Goal: Task Accomplishment & Management: Use online tool/utility

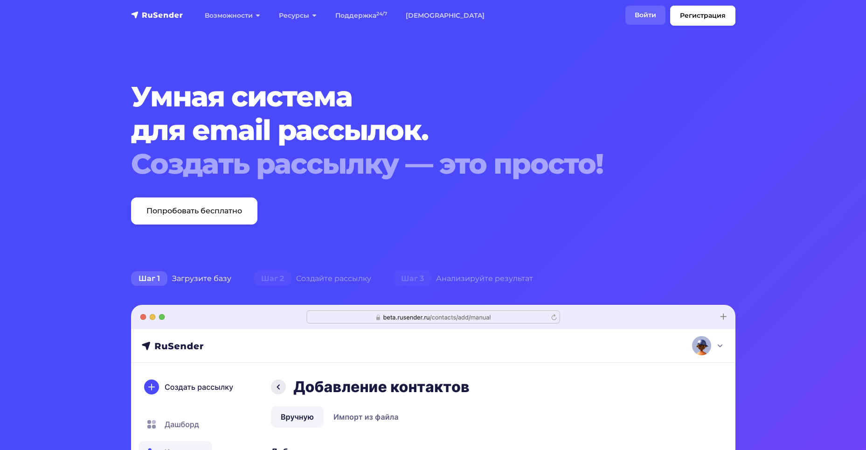
click at [648, 18] on link "Войти" at bounding box center [645, 15] width 40 height 19
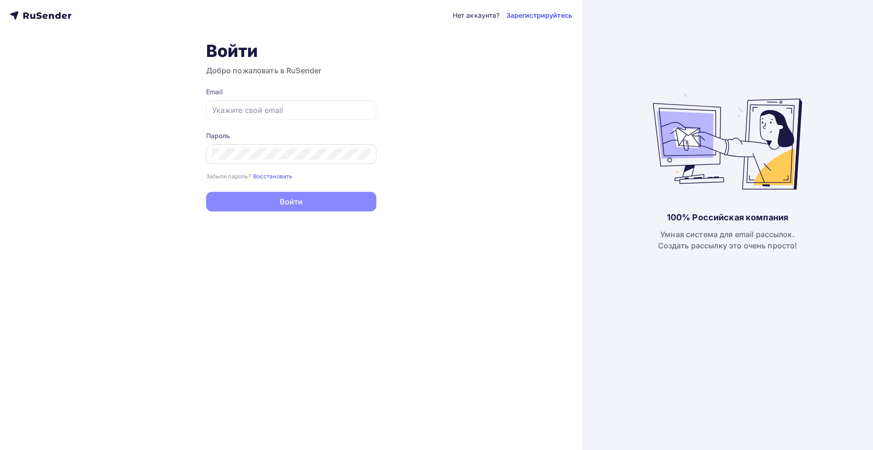
type input "[EMAIL_ADDRESS][DOMAIN_NAME]"
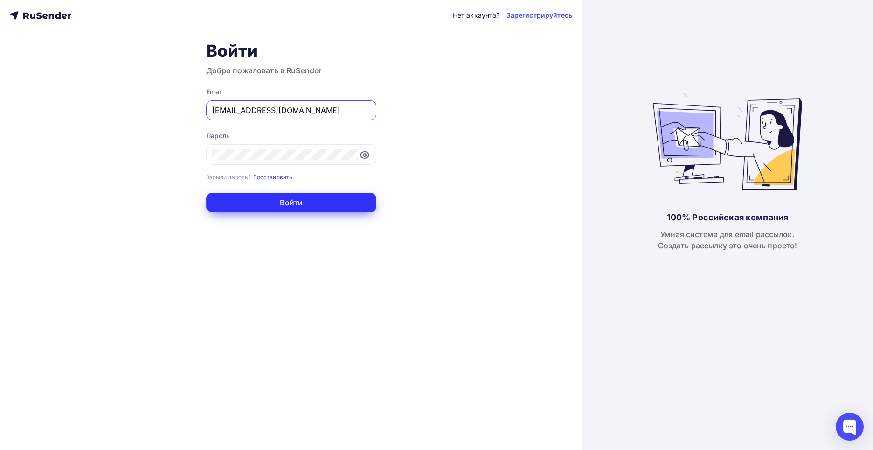
click at [223, 199] on button "Войти" at bounding box center [291, 203] width 170 height 20
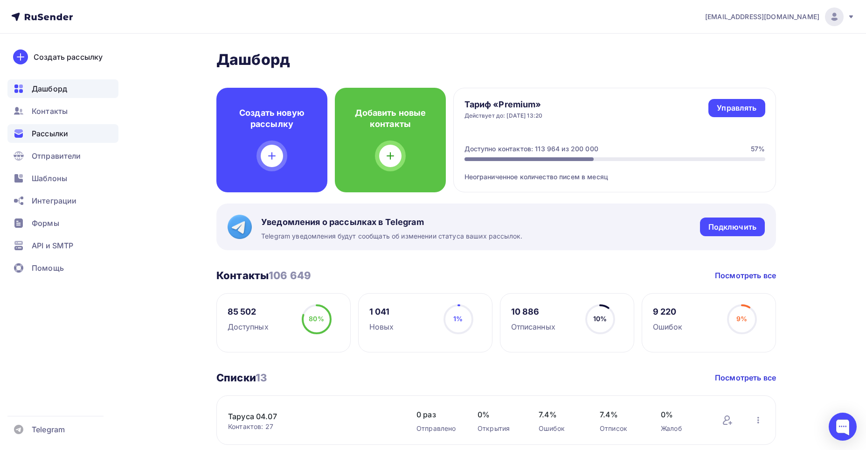
click at [56, 137] on span "Рассылки" at bounding box center [50, 133] width 36 height 11
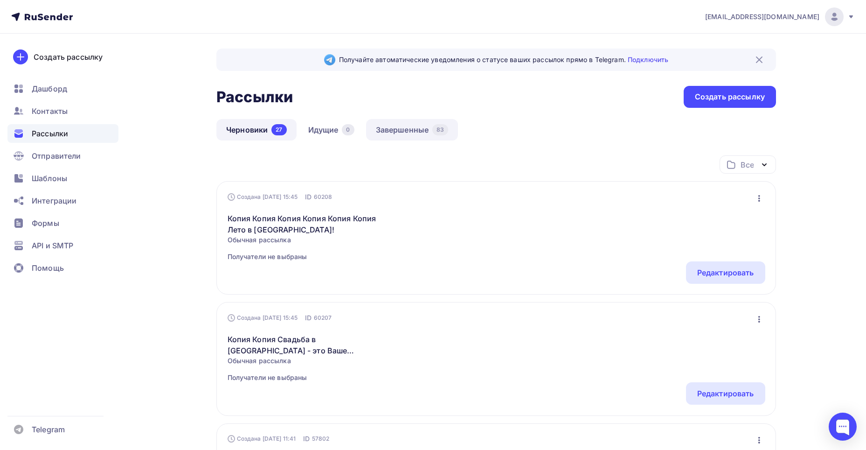
click at [397, 125] on link "Завершенные 83" at bounding box center [412, 129] width 92 height 21
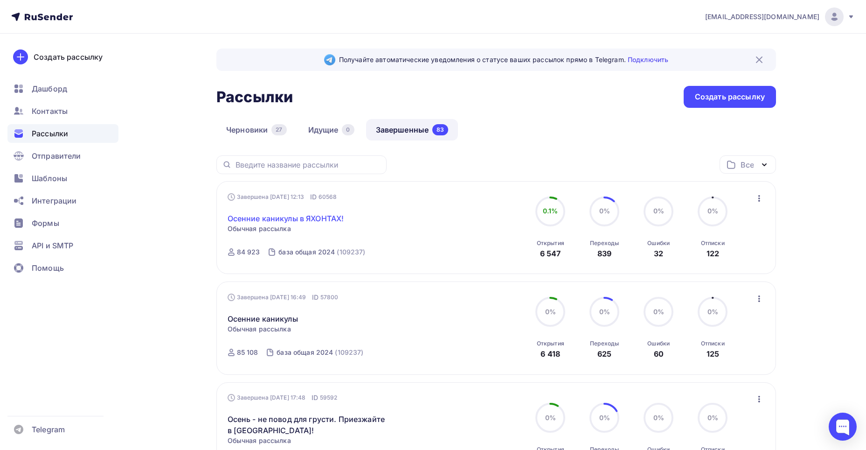
click at [310, 220] on link "Осенние каникулы в ЯХОНТАХ!" at bounding box center [286, 218] width 117 height 11
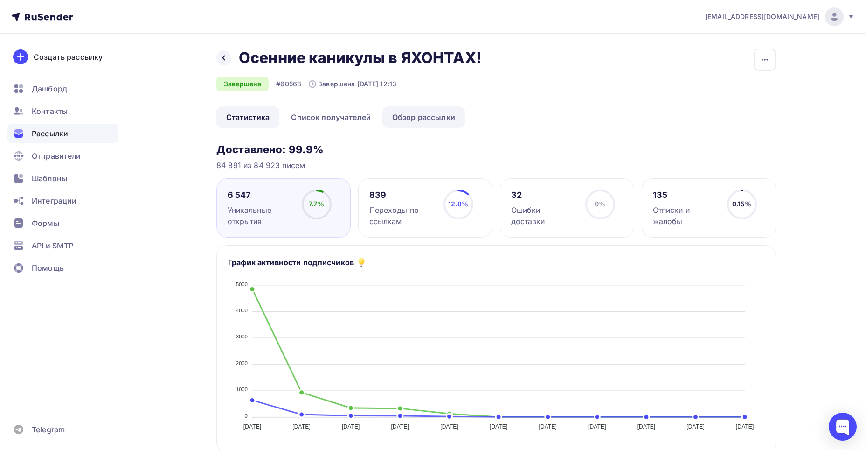
click at [437, 110] on link "Обзор рассылки" at bounding box center [423, 116] width 83 height 21
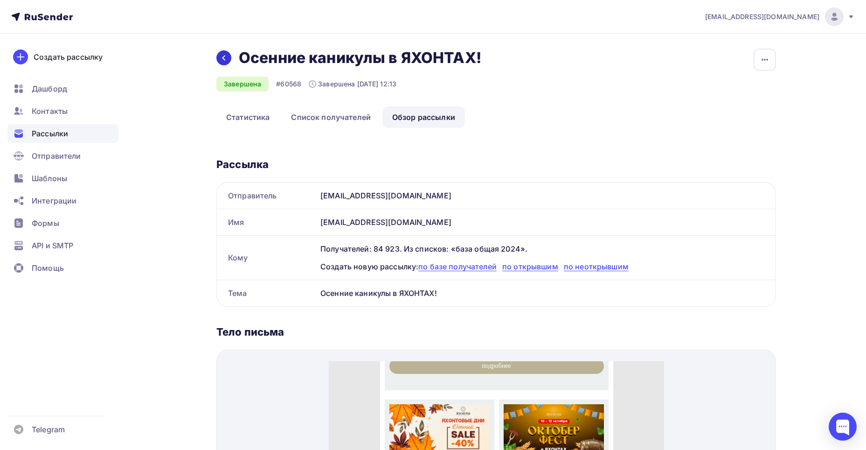
click at [222, 58] on icon at bounding box center [223, 58] width 3 height 5
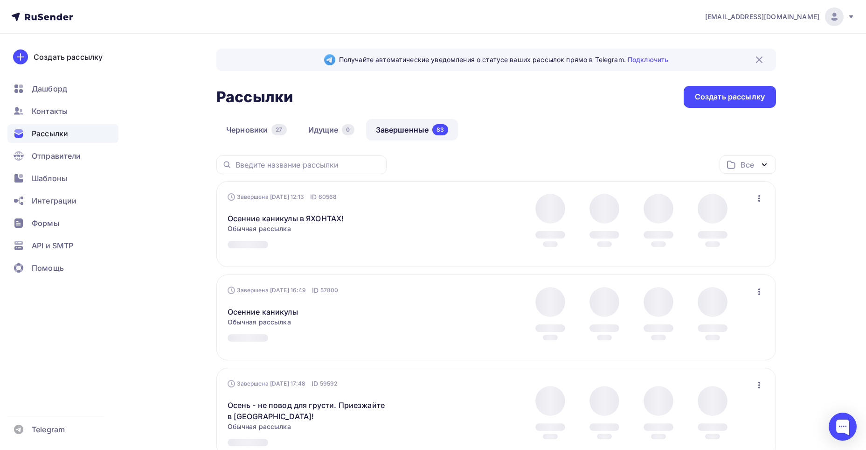
click at [760, 199] on icon "button" at bounding box center [759, 198] width 11 height 11
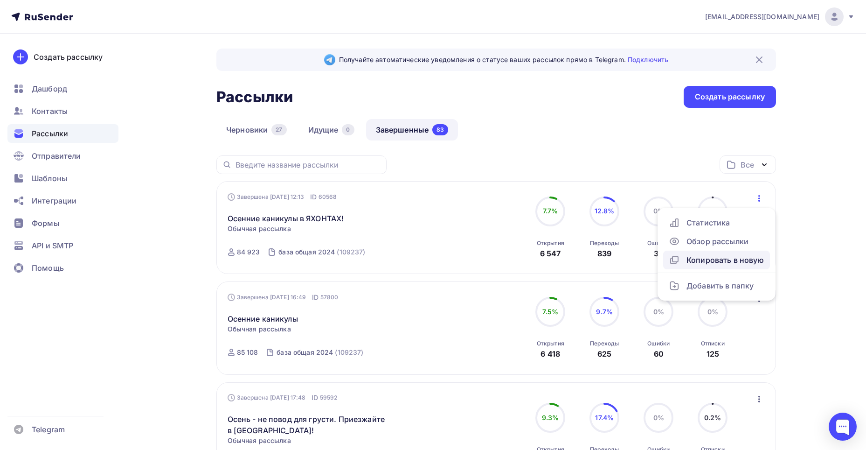
click at [734, 260] on div "Копировать в новую" at bounding box center [717, 259] width 96 height 11
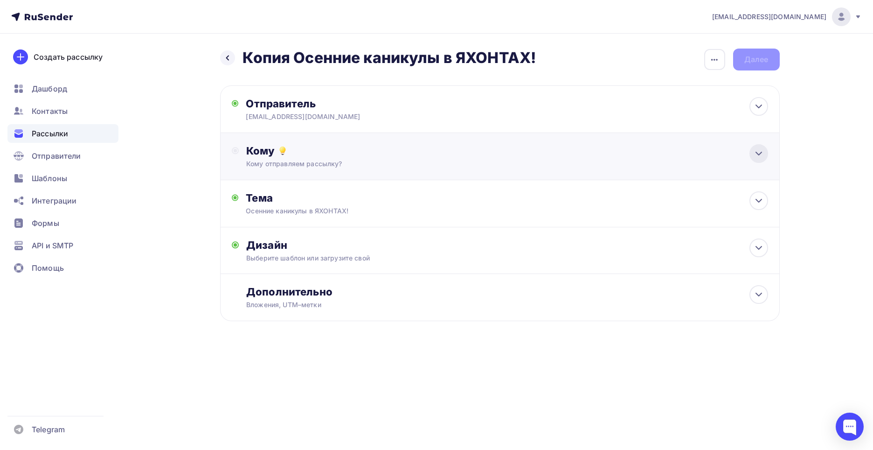
click at [759, 155] on icon at bounding box center [759, 153] width 6 height 3
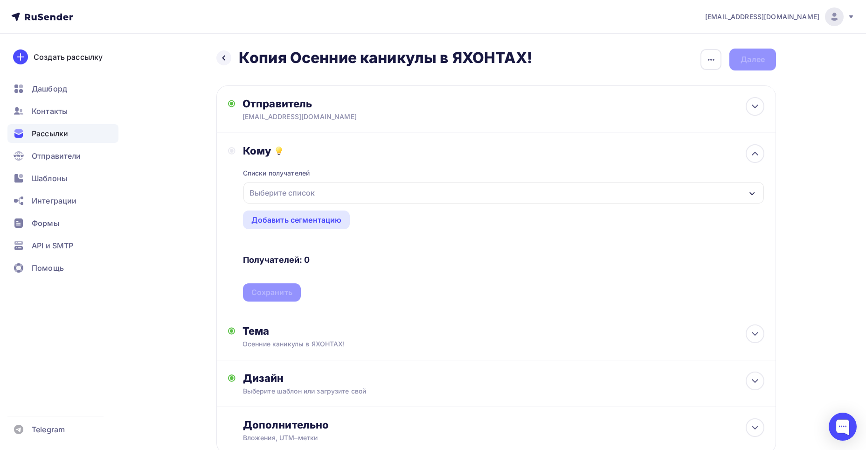
click at [298, 190] on div "Выберите список" at bounding box center [282, 192] width 73 height 17
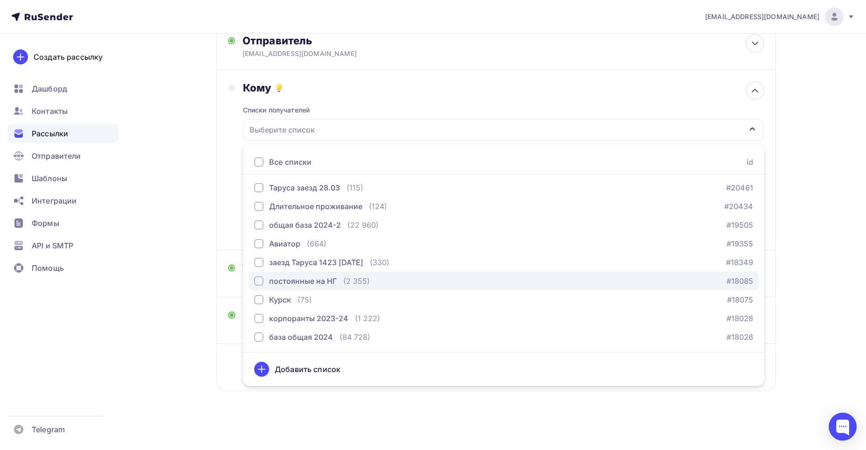
scroll to position [64, 0]
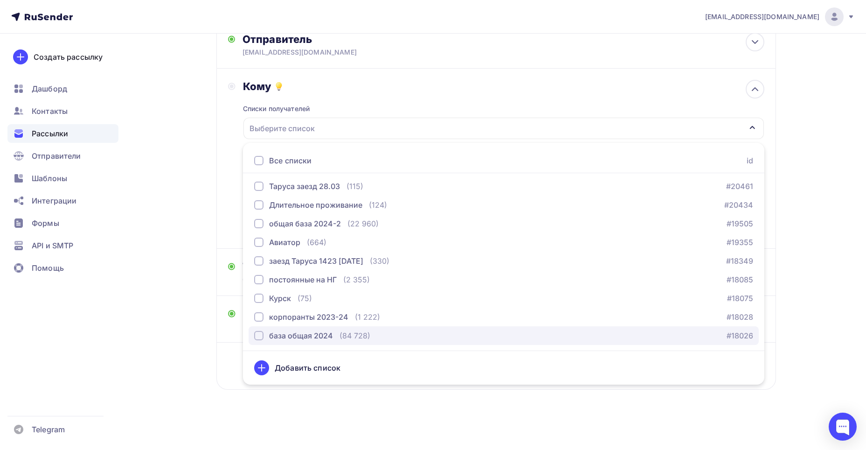
click at [263, 334] on div "button" at bounding box center [258, 335] width 9 height 9
click at [751, 130] on icon "button" at bounding box center [752, 127] width 7 height 7
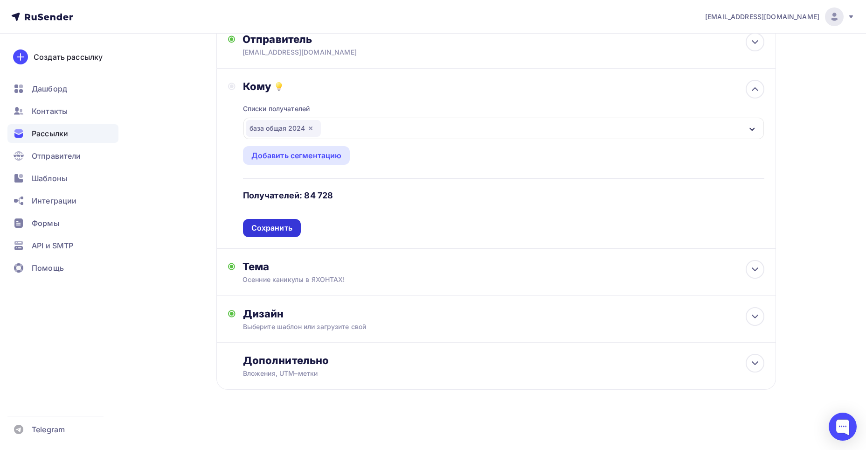
click at [286, 227] on div "Сохранить" at bounding box center [271, 227] width 41 height 11
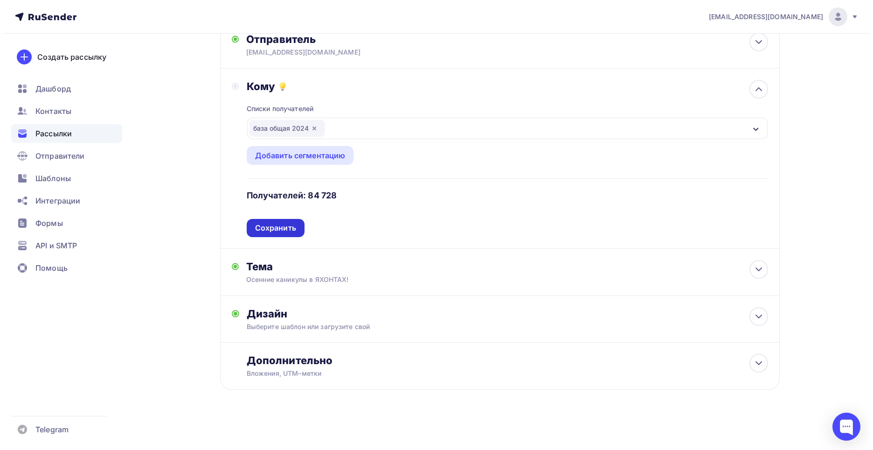
scroll to position [0, 0]
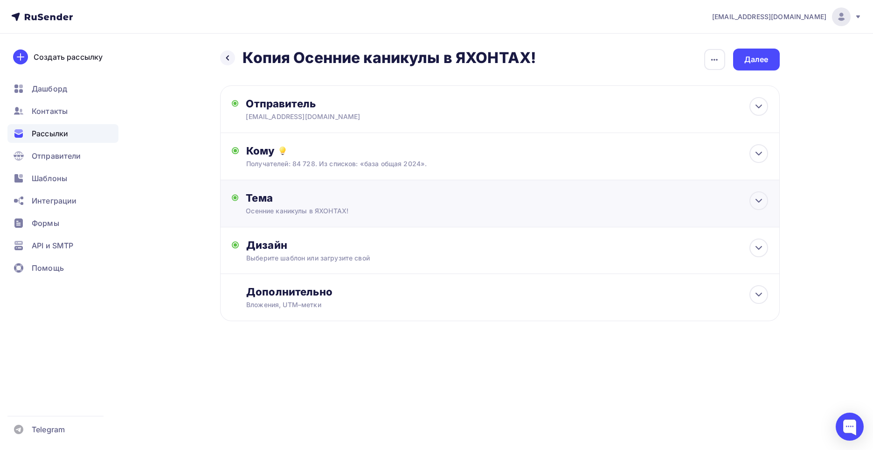
click at [386, 205] on div "Тема Осенние каникулы в ЯХОНТАХ! Тема * Осенние каникулы в ЯХОНТАХ! Рекомендуем…" at bounding box center [338, 203] width 184 height 24
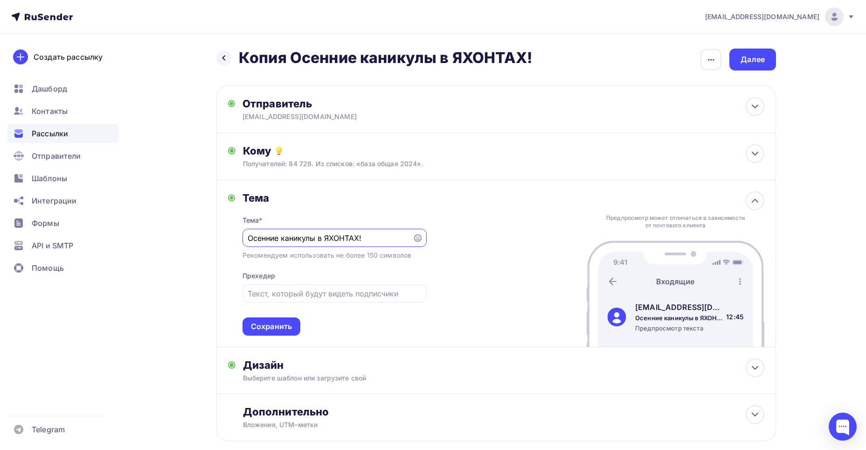
drag, startPoint x: 368, startPoint y: 238, endPoint x: 238, endPoint y: 240, distance: 129.7
click at [238, 240] on div "Тема Тема * Осенние каникулы в ЯХОНТАХ! Рекомендуем использовать не более 150 с…" at bounding box center [327, 263] width 199 height 144
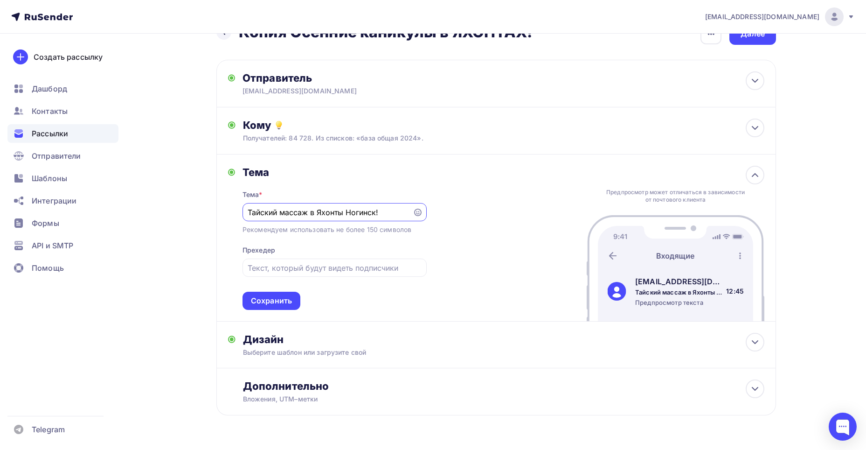
scroll to position [47, 0]
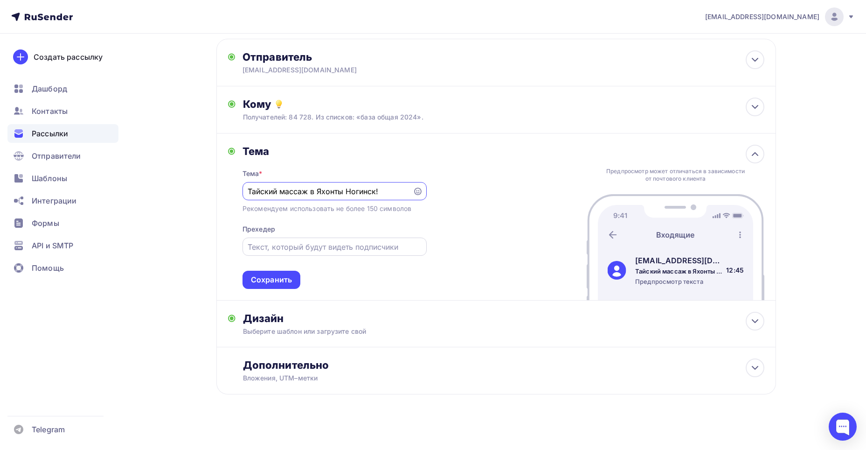
type input "Тайский массаж в Яхонты Ногинск!"
click at [327, 249] on input "text" at bounding box center [334, 246] width 173 height 11
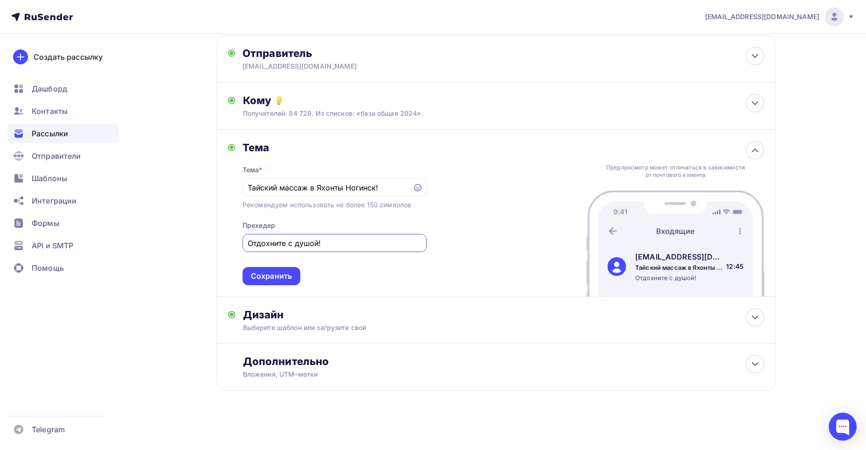
scroll to position [51, 0]
type input "Отдохните с душой!"
click at [290, 273] on div "Сохранить" at bounding box center [271, 275] width 41 height 11
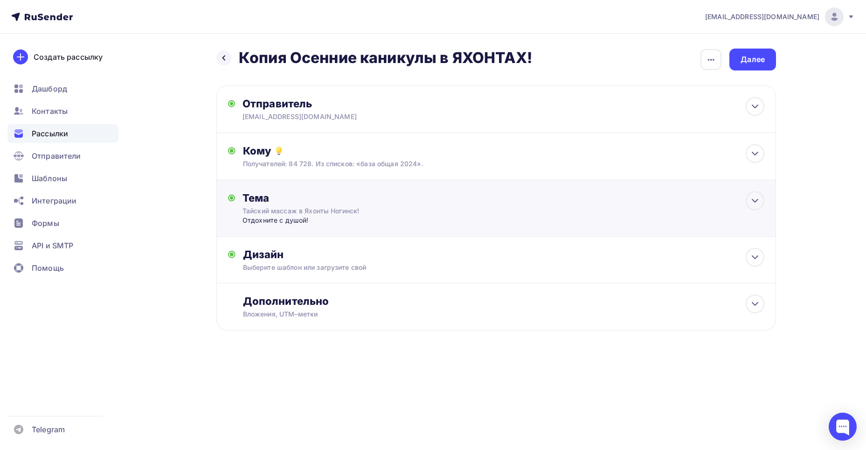
scroll to position [0, 0]
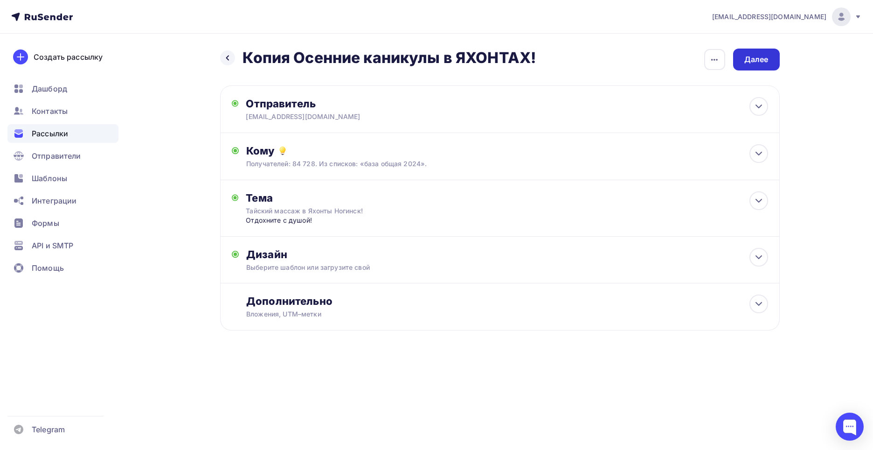
click at [765, 60] on div "Далее" at bounding box center [756, 59] width 24 height 11
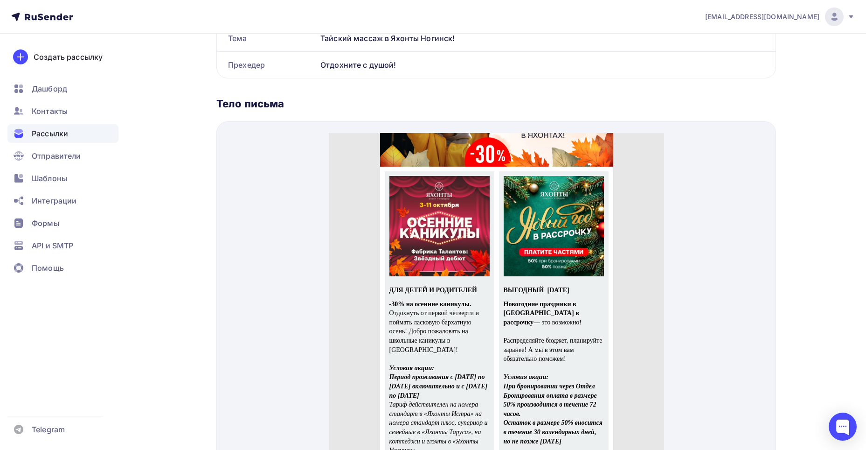
scroll to position [140, 0]
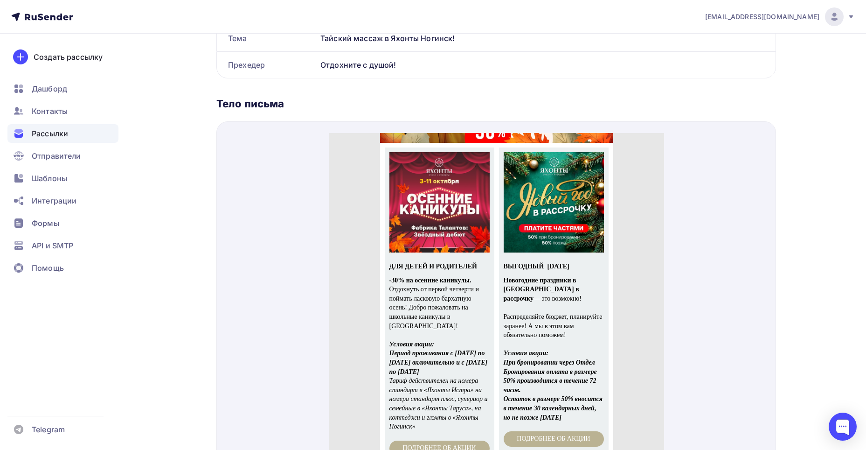
click at [485, 218] on img at bounding box center [439, 191] width 100 height 100
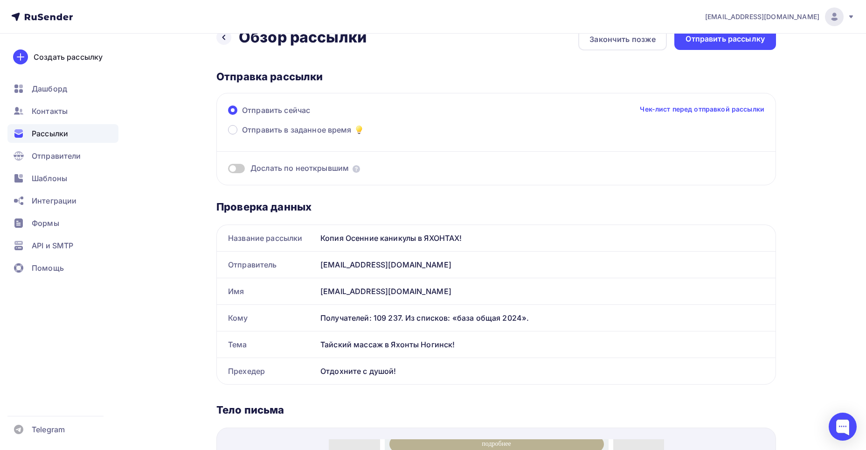
scroll to position [0, 0]
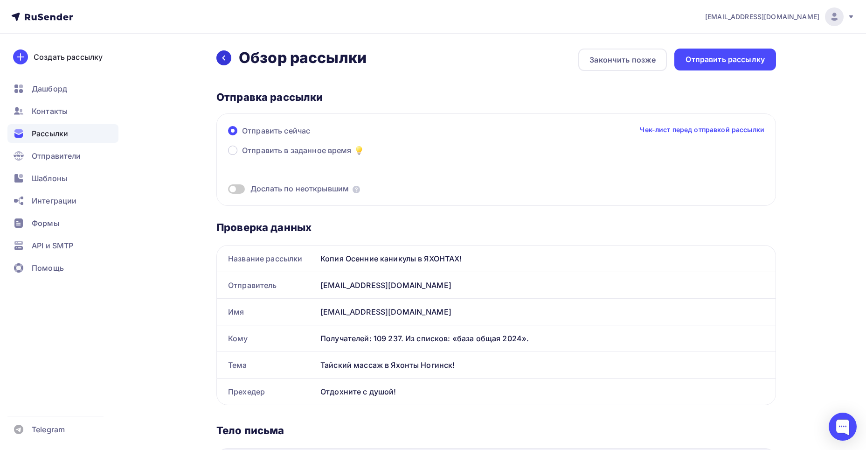
click at [221, 57] on icon at bounding box center [223, 57] width 7 height 7
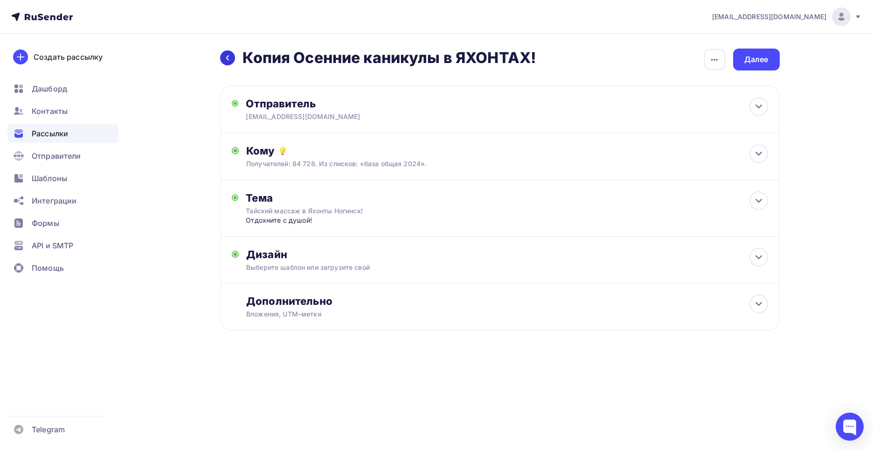
click at [232, 58] on div at bounding box center [227, 57] width 15 height 15
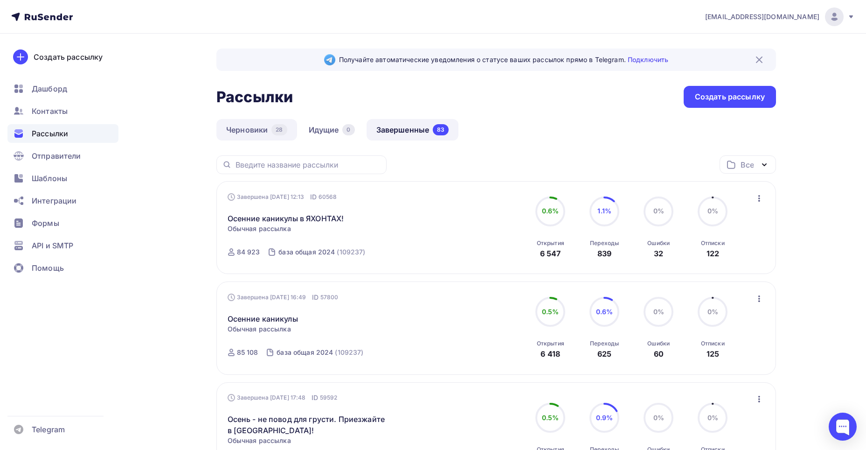
click at [235, 129] on link "Черновики 28" at bounding box center [256, 129] width 81 height 21
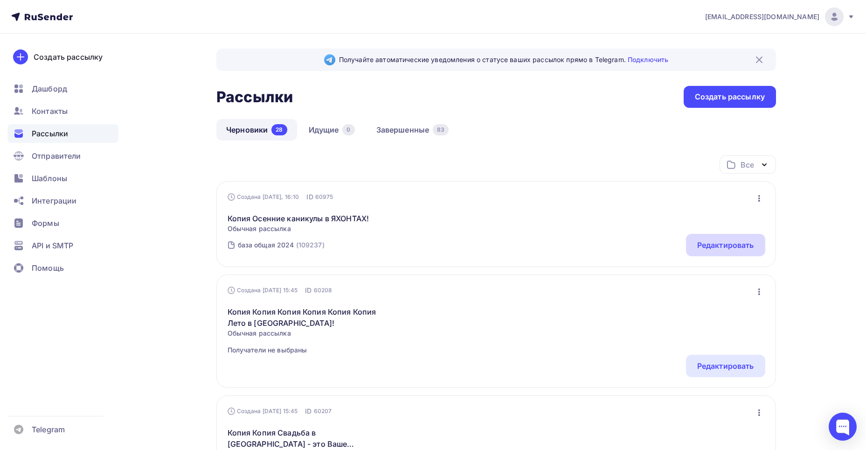
click at [732, 253] on div "Редактировать" at bounding box center [725, 245] width 79 height 22
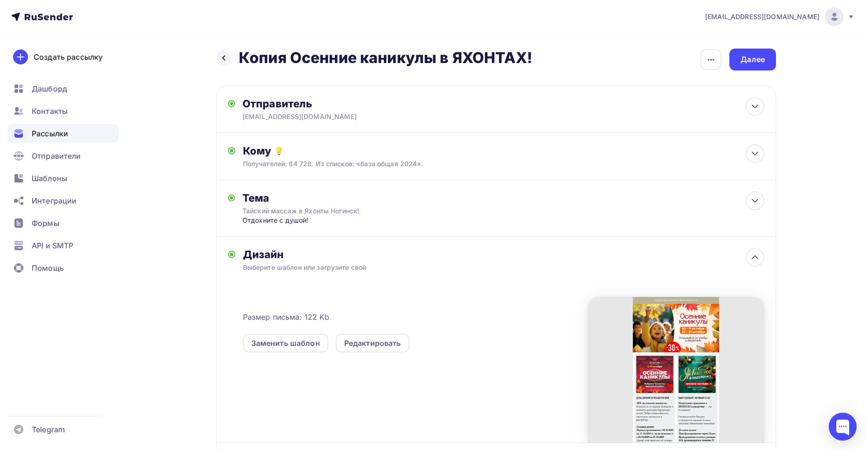
click at [451, 57] on h2 "Копия Осенние каникулы в ЯХОНТАХ!" at bounding box center [386, 58] width 294 height 19
drag, startPoint x: 530, startPoint y: 54, endPoint x: 238, endPoint y: 66, distance: 292.2
click at [238, 66] on div "Назад Копия Осенние каникулы в ЯХОНТАХ! Копия Осенние каникулы в ЯХОНТАХ!" at bounding box center [374, 58] width 316 height 19
click at [221, 52] on div at bounding box center [223, 57] width 15 height 15
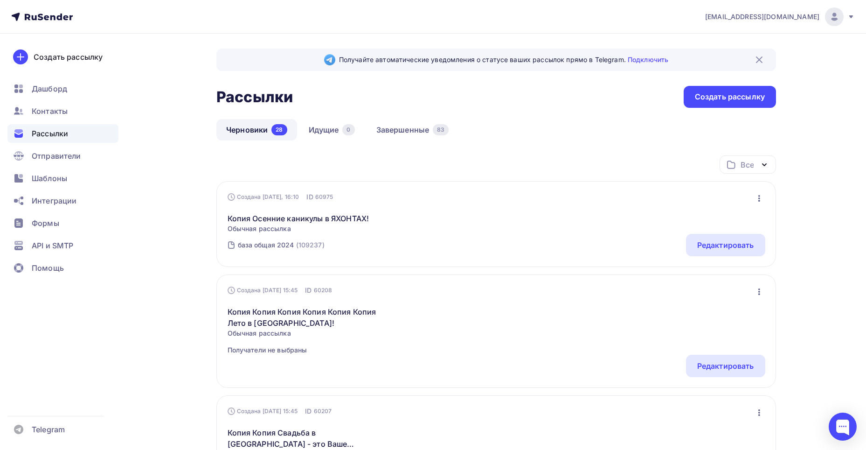
click at [757, 200] on icon "button" at bounding box center [759, 198] width 11 height 11
click at [728, 227] on div "Редактировать" at bounding box center [719, 222] width 90 height 11
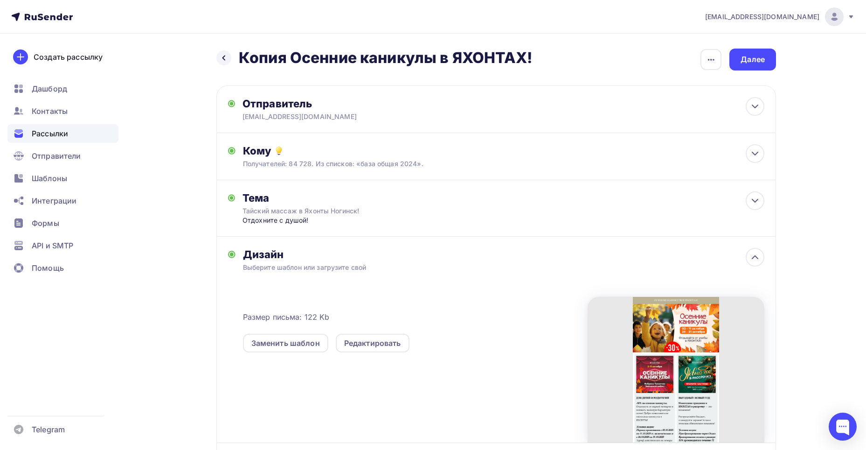
click at [522, 56] on h2 "Копия Осенние каникулы в ЯХОНТАХ!" at bounding box center [386, 58] width 294 height 19
click at [712, 57] on icon "button" at bounding box center [711, 59] width 11 height 11
click at [666, 106] on div "Переименовать рассылку" at bounding box center [662, 107] width 116 height 11
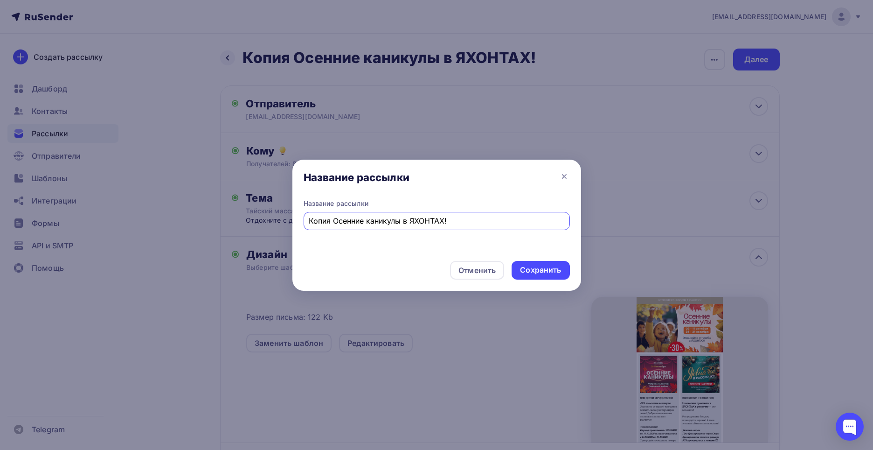
drag, startPoint x: 453, startPoint y: 221, endPoint x: 268, endPoint y: 226, distance: 185.7
click at [268, 226] on div "Название рассылки Название рассылки Копия Осенние каникулы в ЯХОНТАХ! Отменить …" at bounding box center [436, 225] width 873 height 450
type input "Тайский массаж"
click at [529, 269] on div "Сохранить" at bounding box center [540, 269] width 41 height 11
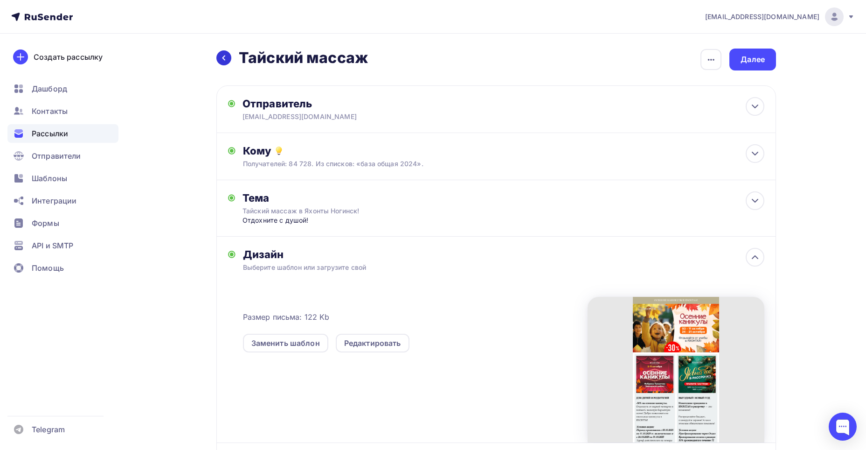
click at [224, 58] on icon at bounding box center [223, 57] width 7 height 7
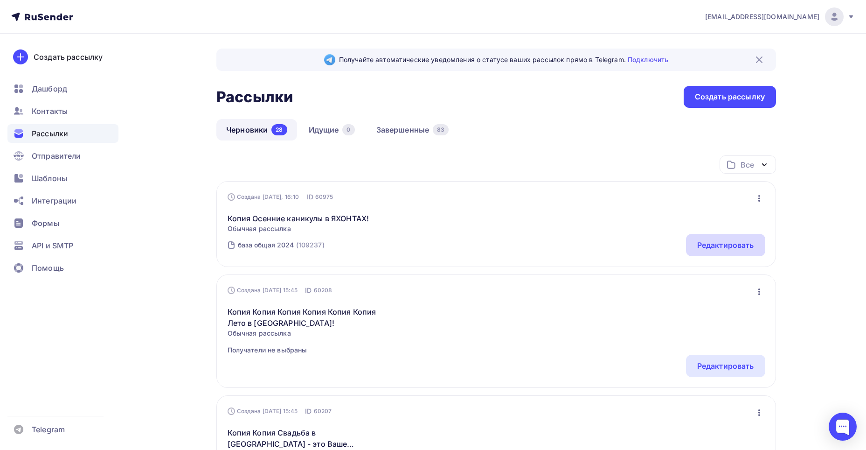
click at [726, 247] on div "Редактировать" at bounding box center [725, 244] width 57 height 11
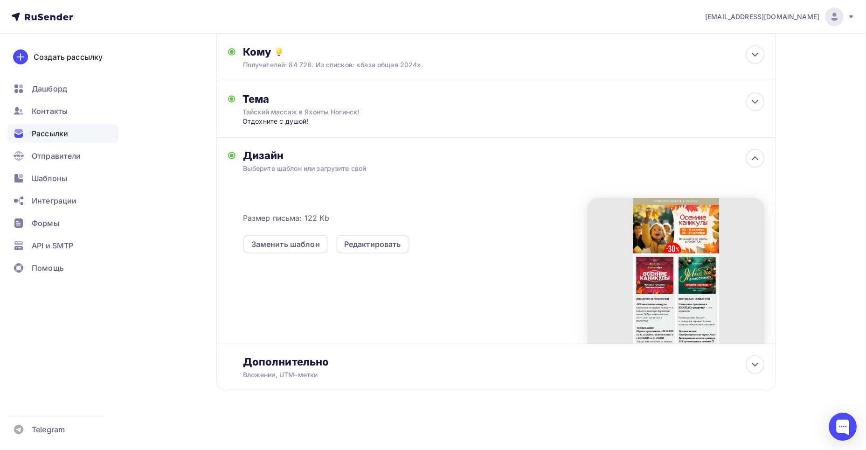
scroll to position [100, 0]
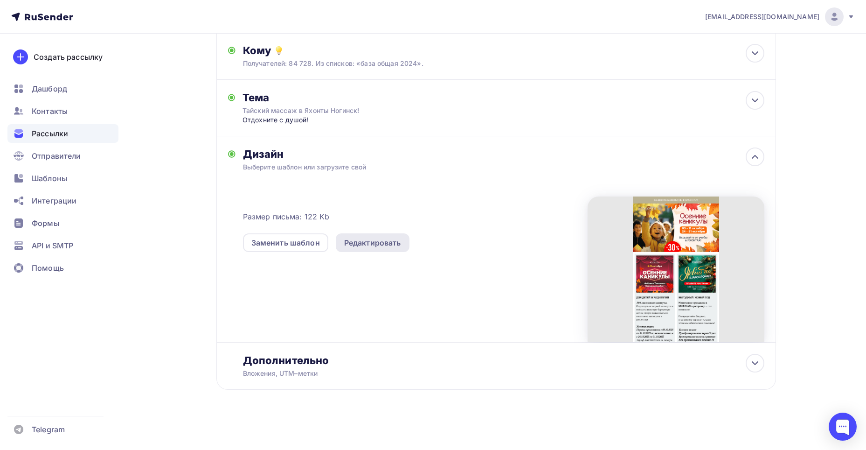
click at [391, 244] on div "Редактировать" at bounding box center [372, 242] width 57 height 11
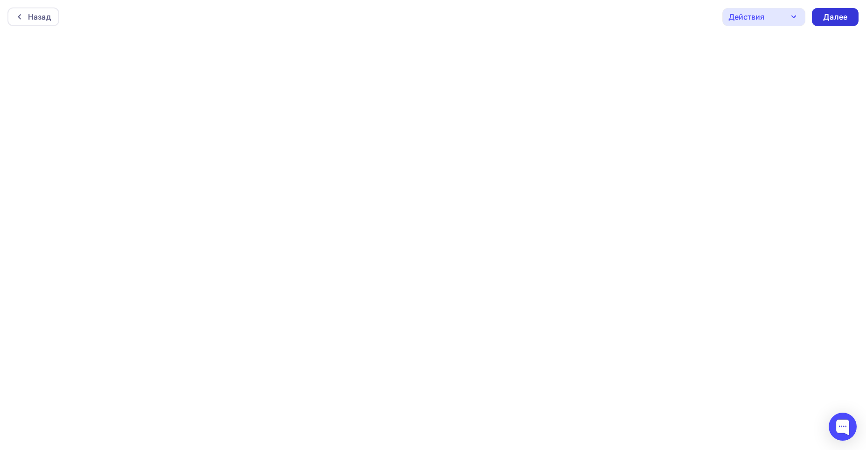
click at [834, 16] on div "Далее" at bounding box center [835, 17] width 24 height 11
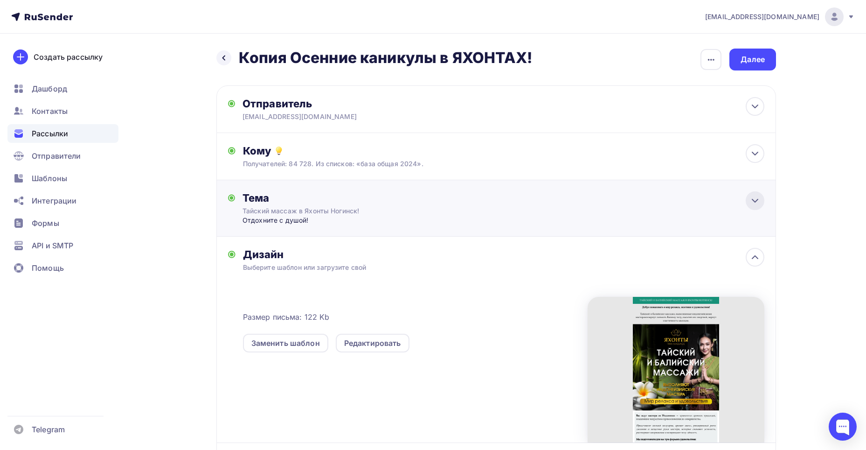
click at [754, 200] on icon at bounding box center [755, 200] width 11 height 11
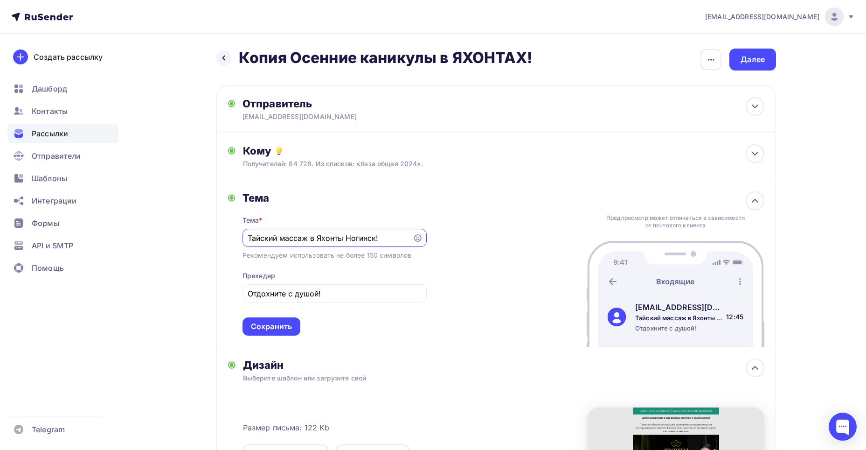
click at [281, 237] on input "Тайский массаж в Яхонты Ногинск!" at bounding box center [328, 237] width 160 height 11
click at [303, 239] on input "Тайский и Баллийскиймассаж в Яхонты Ногинск!" at bounding box center [328, 237] width 160 height 11
click at [326, 238] on input "Тайский и Балийскиймассаж в Яхонты Ногинск!" at bounding box center [328, 237] width 160 height 11
drag, startPoint x: 249, startPoint y: 237, endPoint x: 357, endPoint y: 236, distance: 108.2
click at [357, 236] on input "Тайский и Балийский массаж в Яхонты Ногинск!" at bounding box center [328, 237] width 160 height 11
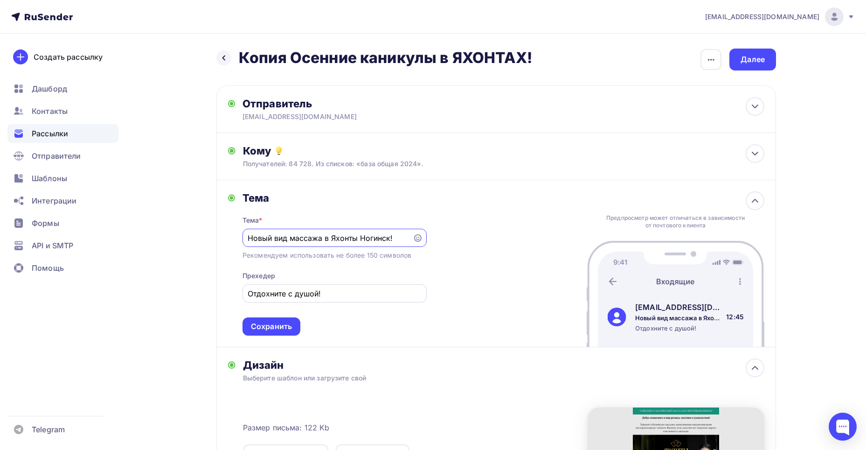
type input "Новый вид массажа в Яхонты Ногинск!"
drag, startPoint x: 248, startPoint y: 293, endPoint x: 332, endPoint y: 293, distance: 83.5
click at [332, 293] on input "Отдохните с душой!" at bounding box center [334, 293] width 173 height 11
click at [248, 294] on input "Тайский и Балийский массаж" at bounding box center [334, 293] width 173 height 11
drag, startPoint x: 365, startPoint y: 291, endPoint x: 231, endPoint y: 290, distance: 134.3
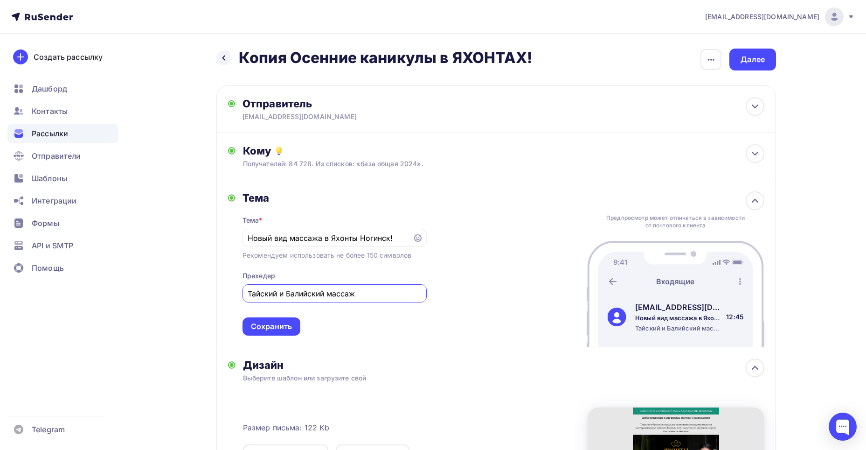
click at [231, 290] on div "Тема Тема * Новый вид массажа в Яхонты Ногинск! Рекомендуем использовать не бол…" at bounding box center [327, 263] width 199 height 144
drag, startPoint x: 321, startPoint y: 296, endPoint x: 290, endPoint y: 296, distance: 31.2
click at [290, 296] on input "Отдохните с душой!" at bounding box center [334, 293] width 173 height 11
type input "Отдохните по-настоящему!"
drag, startPoint x: 246, startPoint y: 238, endPoint x: 319, endPoint y: 243, distance: 72.9
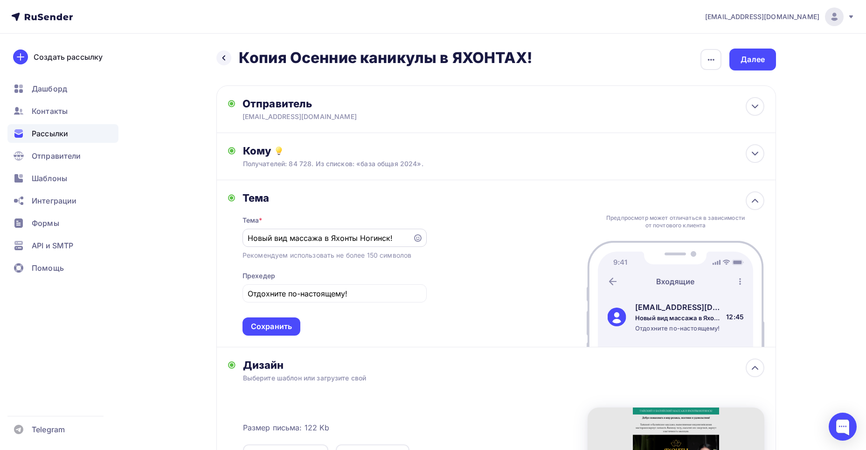
click at [319, 243] on div "Новый вид массажа в Яхонты Ногинск!" at bounding box center [335, 238] width 184 height 18
drag, startPoint x: 286, startPoint y: 238, endPoint x: 230, endPoint y: 238, distance: 56.0
click at [230, 238] on div "Тема Тема * Новый вид массажа в Яхонты Ногинск! Рекомендуем использовать не бол…" at bounding box center [327, 263] width 199 height 144
click at [312, 236] on input "Тайский массажа в Яхонты Ногинск!" at bounding box center [328, 237] width 160 height 11
click at [388, 237] on input "Тайский массаж в Яхонты Ногинск!" at bounding box center [328, 237] width 160 height 11
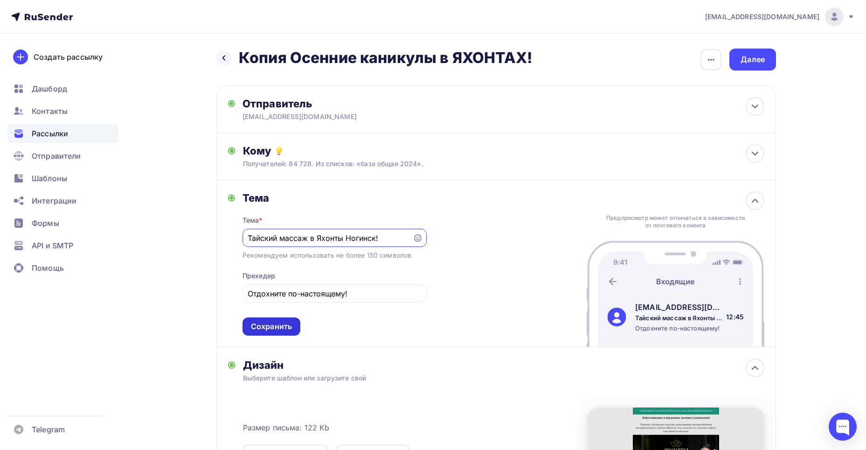
type input "Тайский массаж в Яхонты Ногинск!"
click at [266, 324] on div "Сохранить" at bounding box center [271, 326] width 41 height 11
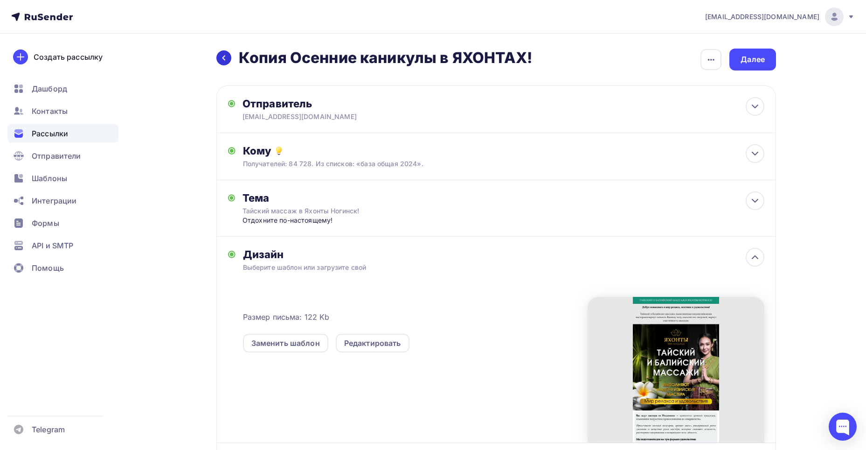
click at [217, 55] on div at bounding box center [223, 57] width 15 height 15
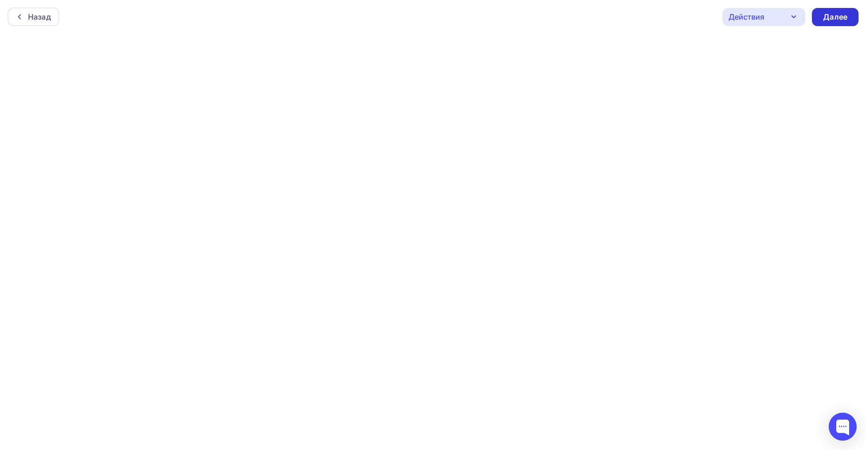
click at [842, 17] on div "Далее" at bounding box center [835, 17] width 24 height 11
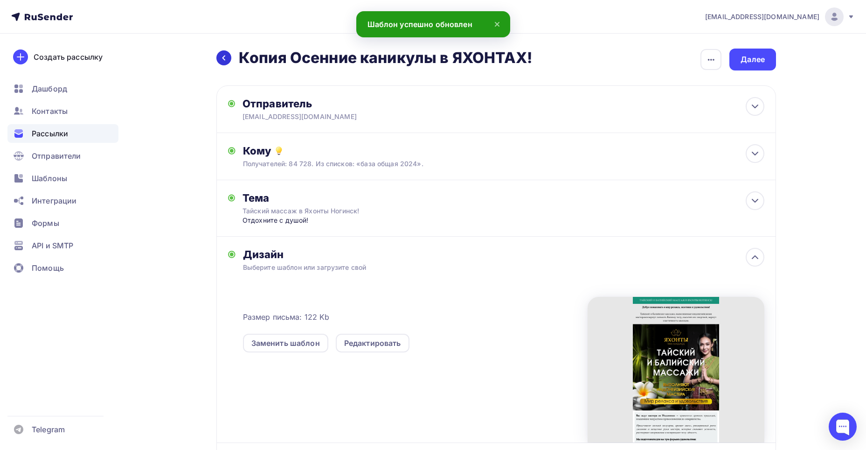
click at [224, 57] on icon at bounding box center [223, 57] width 7 height 7
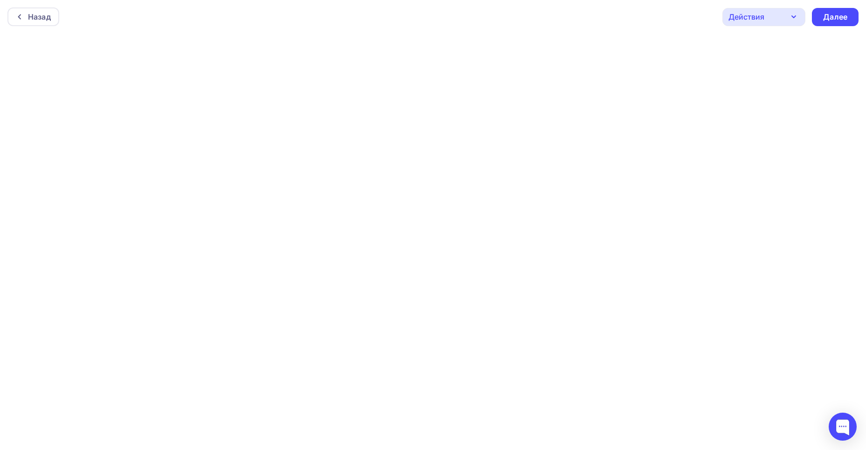
scroll to position [2, 0]
click at [787, 11] on div "Действия" at bounding box center [763, 15] width 83 height 18
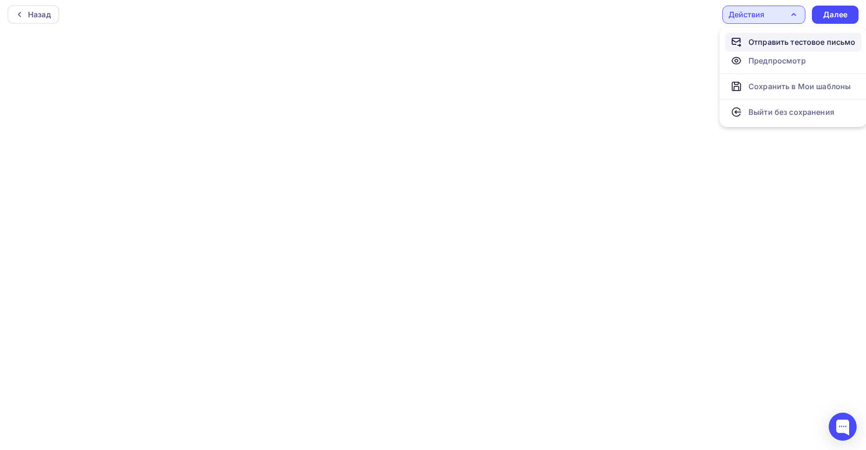
click at [780, 39] on div "Отправить тестовое письмо" at bounding box center [802, 41] width 107 height 11
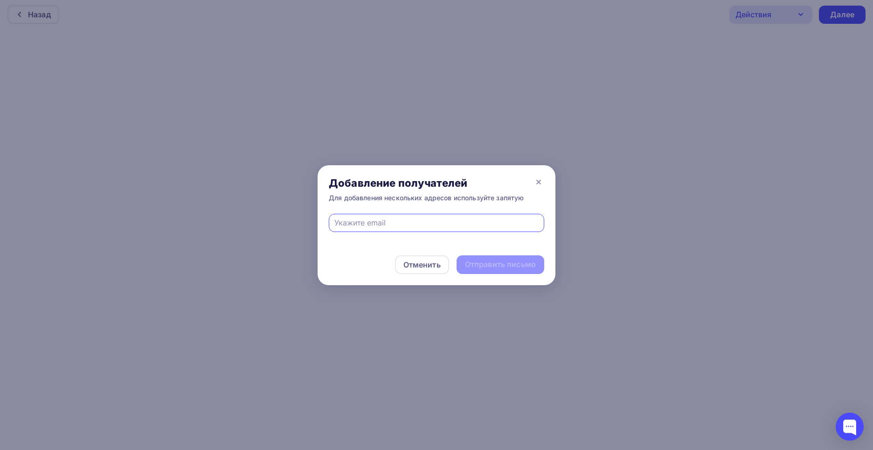
click at [386, 224] on input "text" at bounding box center [436, 222] width 205 height 11
type input "[EMAIL_ADDRESS][DOMAIN_NAME]"
click at [479, 262] on div "Отправить письмо" at bounding box center [500, 264] width 71 height 11
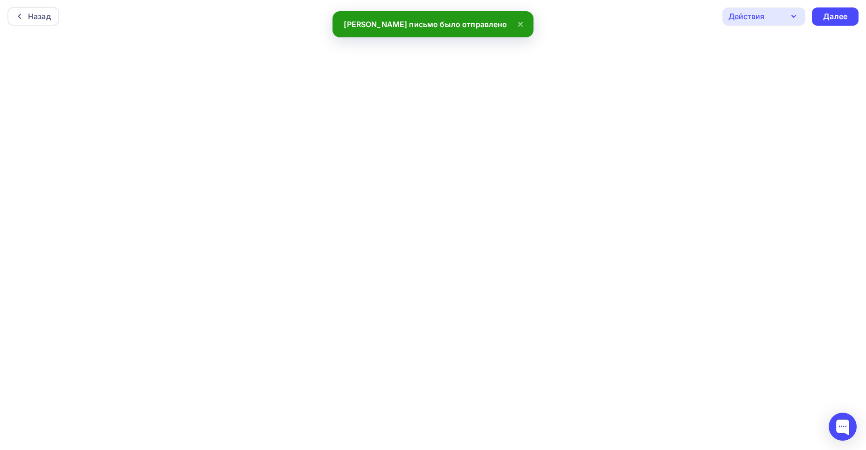
scroll to position [0, 0]
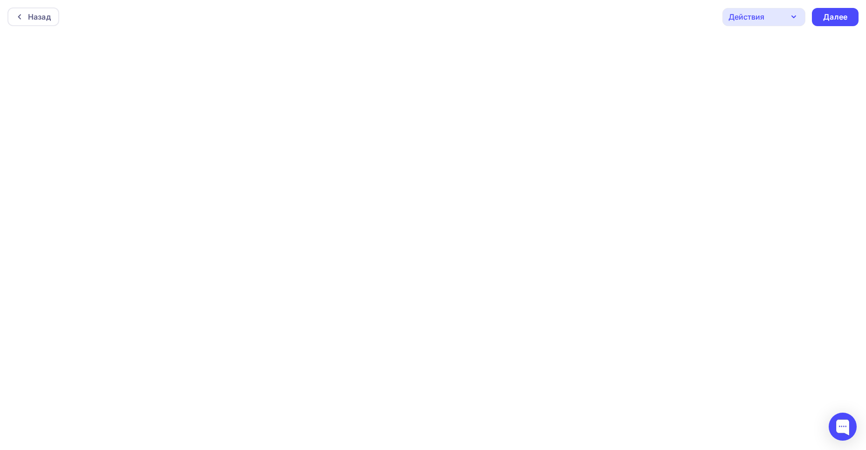
click at [790, 20] on icon "button" at bounding box center [793, 16] width 11 height 11
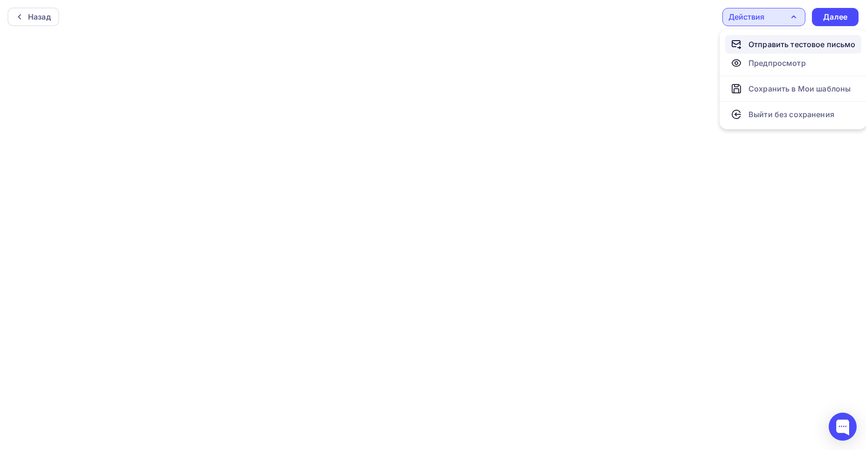
click at [786, 47] on div "Отправить тестовое письмо" at bounding box center [802, 44] width 107 height 11
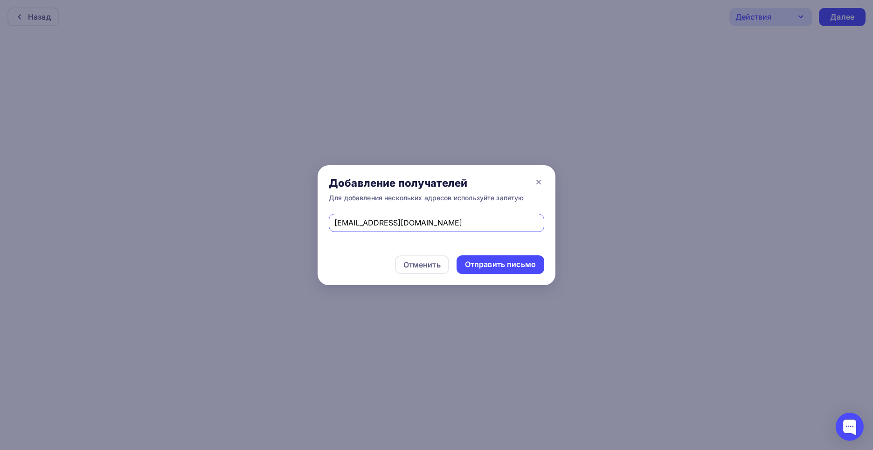
type input "msk-pr1@yahonty.ru"
click at [487, 262] on div "Отправить письмо" at bounding box center [500, 264] width 71 height 11
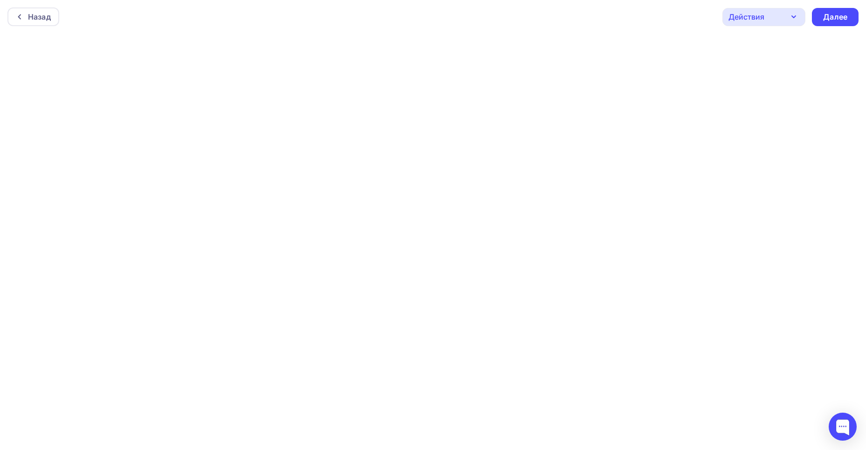
click at [787, 18] on div "Действия" at bounding box center [763, 17] width 83 height 18
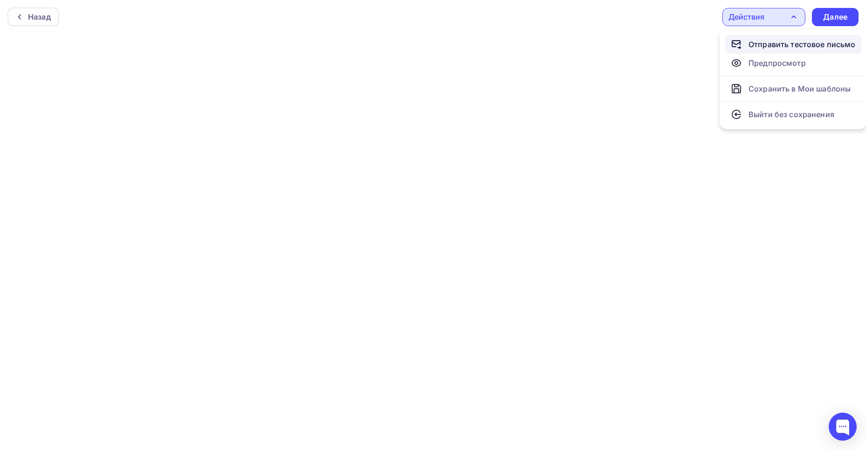
click at [791, 44] on div "Отправить тестовое письмо" at bounding box center [802, 44] width 107 height 11
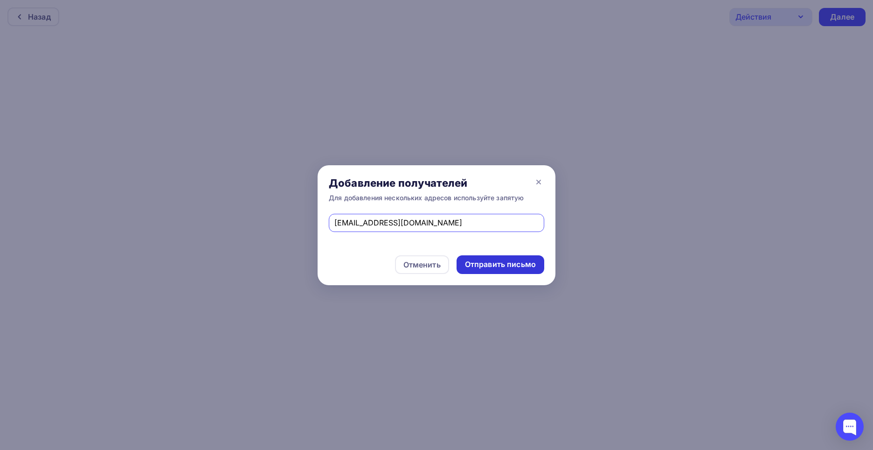
click at [498, 266] on div "Отправить письмо" at bounding box center [500, 264] width 71 height 11
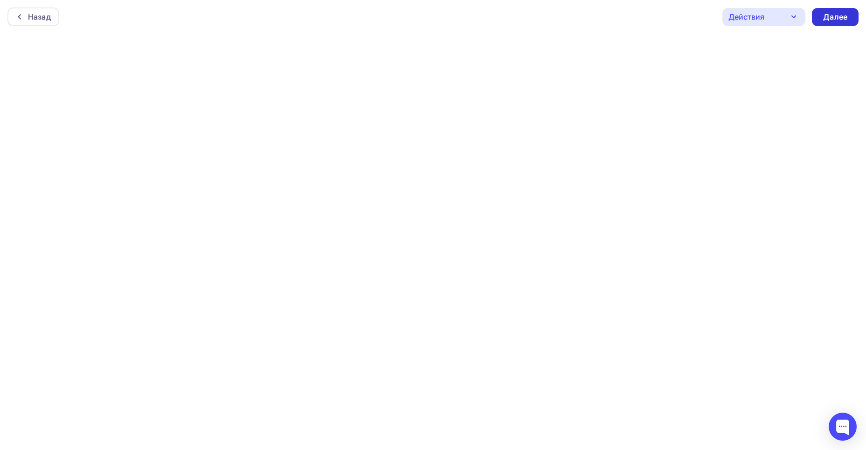
click at [835, 18] on div "Далее" at bounding box center [835, 17] width 24 height 11
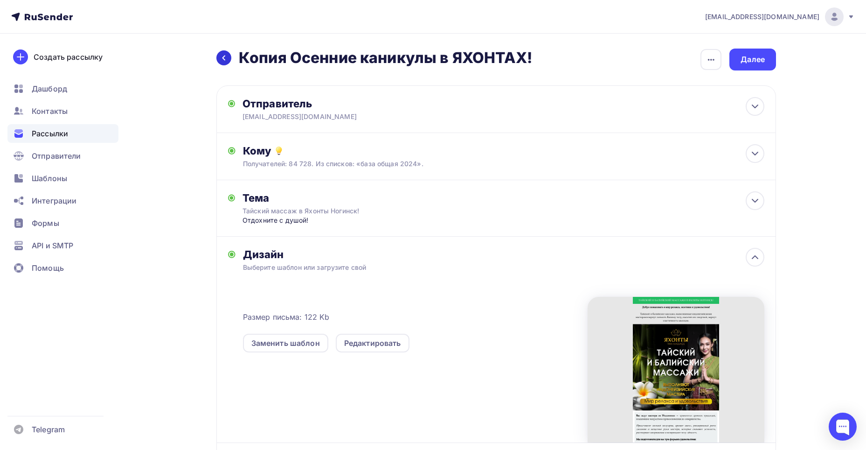
click at [220, 54] on div at bounding box center [223, 57] width 15 height 15
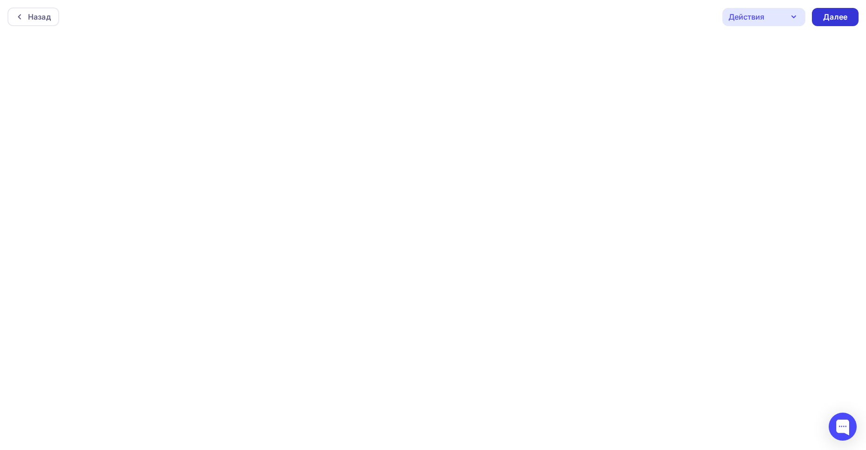
click at [830, 20] on div "Далее" at bounding box center [835, 17] width 24 height 11
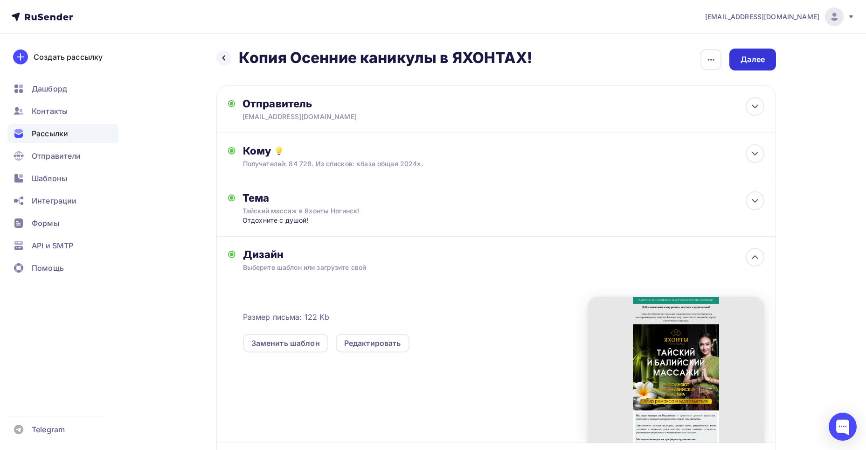
click at [755, 56] on div "Далее" at bounding box center [753, 59] width 24 height 11
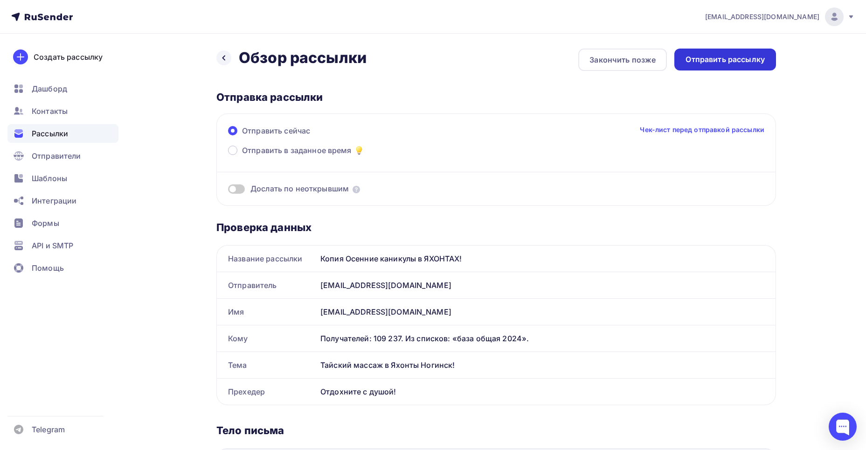
click at [753, 57] on div "Отправить рассылку" at bounding box center [725, 59] width 79 height 11
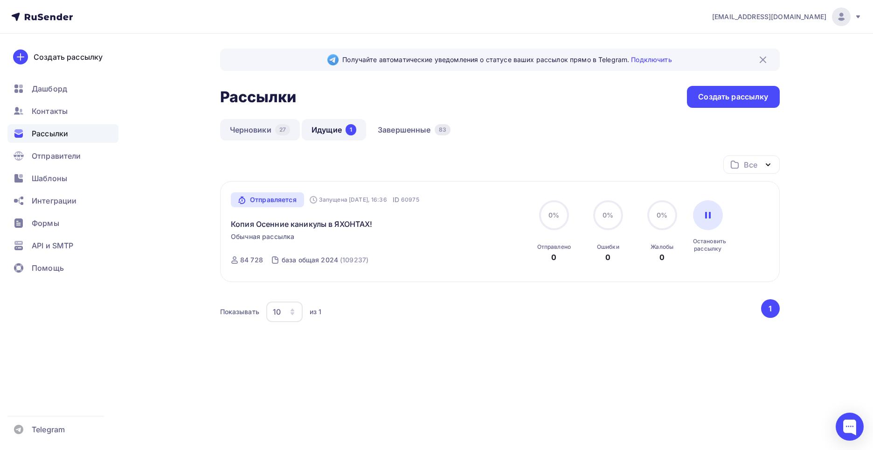
click at [252, 130] on link "Черновики 27" at bounding box center [260, 129] width 80 height 21
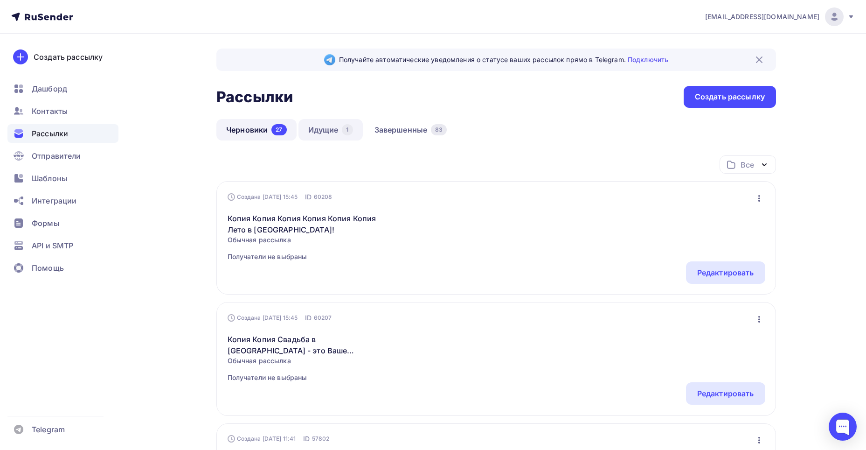
click at [325, 128] on link "Идущие 1" at bounding box center [330, 129] width 64 height 21
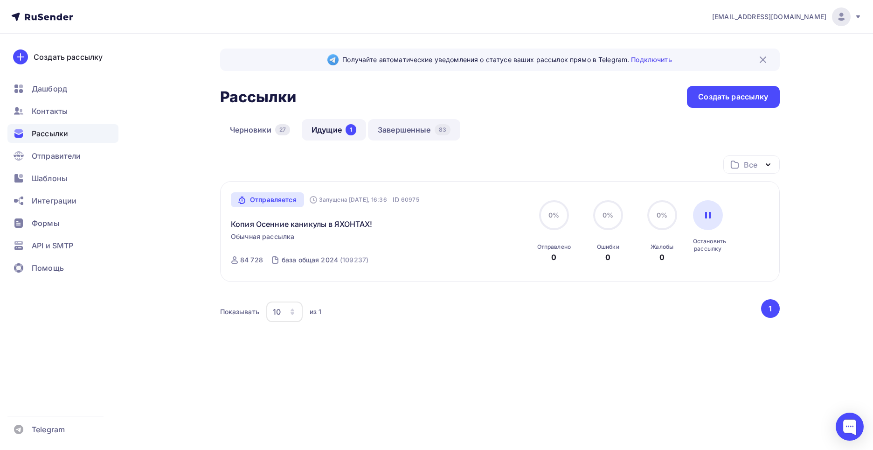
click at [394, 128] on link "Завершенные 83" at bounding box center [414, 129] width 92 height 21
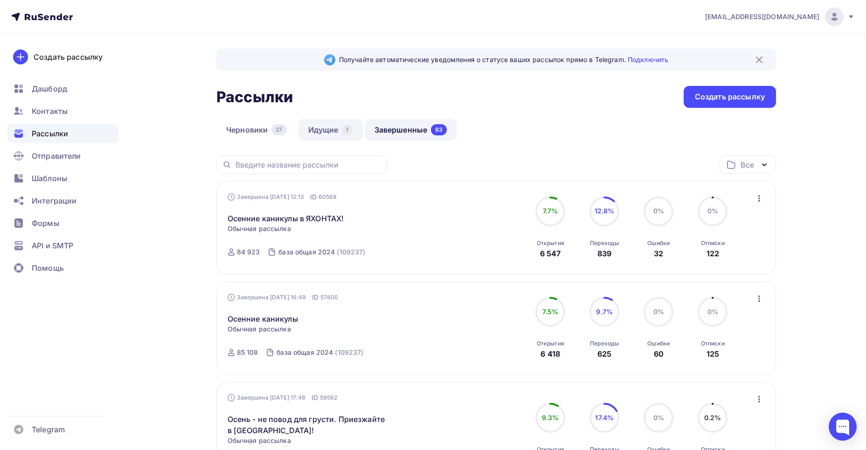
click at [321, 129] on link "Идущие 1" at bounding box center [330, 129] width 64 height 21
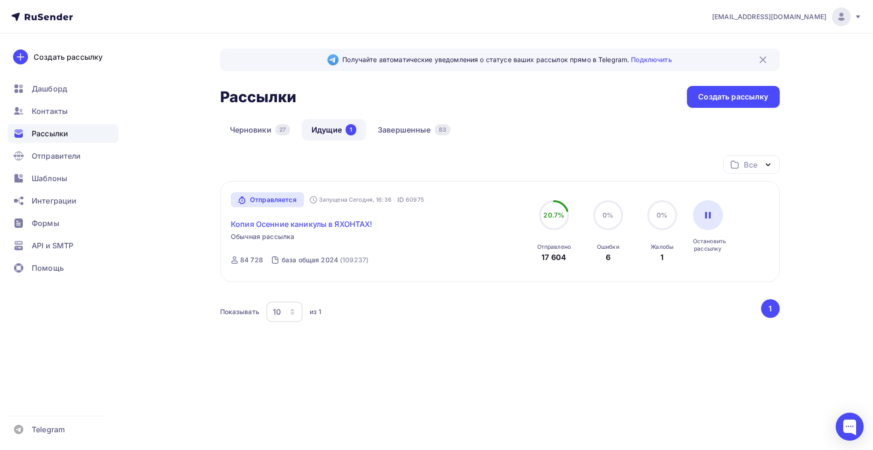
click at [285, 224] on link "Копия Осенние каникулы в ЯХОНТАХ!" at bounding box center [302, 223] width 142 height 11
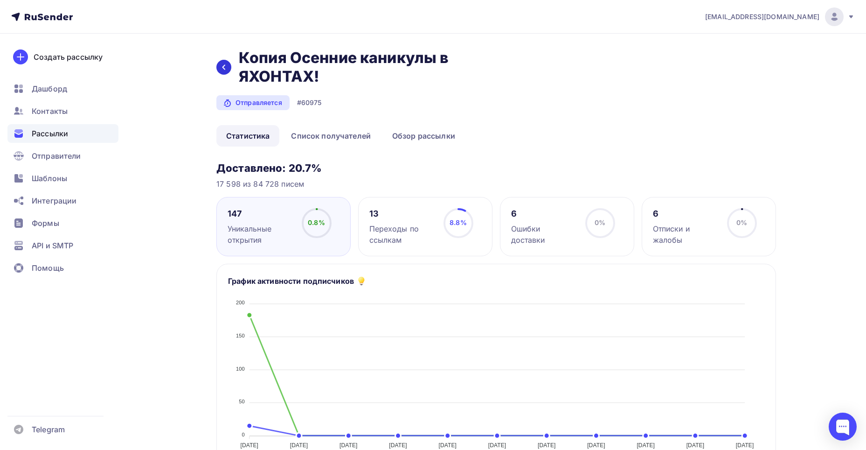
click at [222, 68] on icon at bounding box center [223, 66] width 7 height 7
